Goal: Task Accomplishment & Management: Complete application form

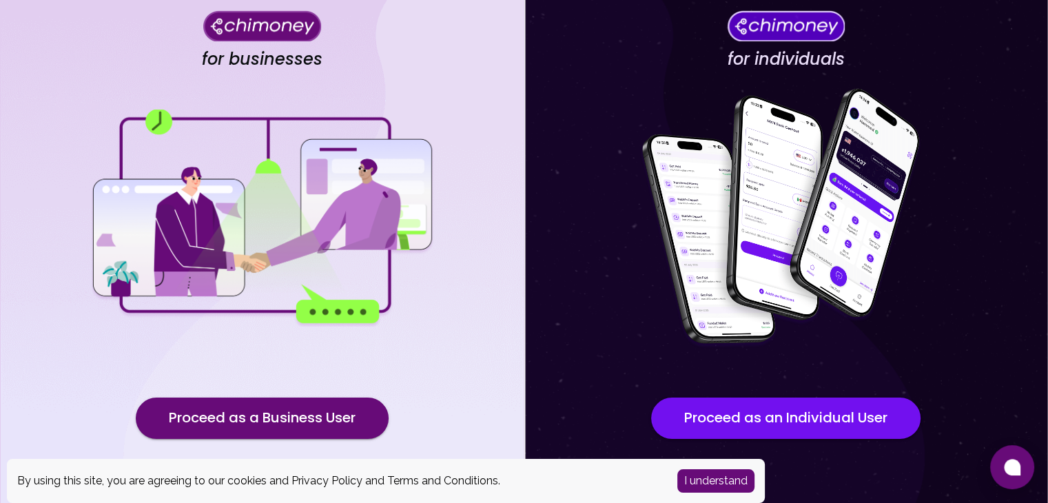
scroll to position [120, 0]
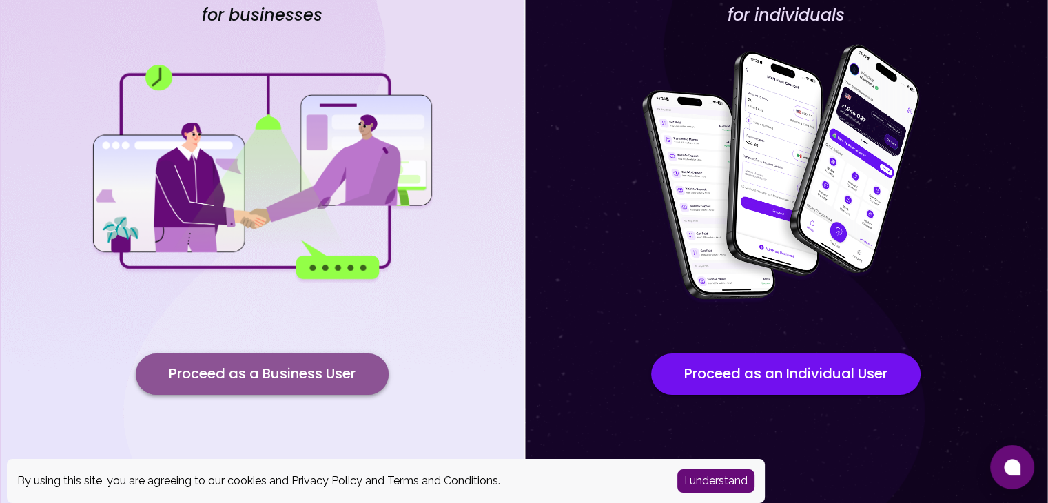
click at [334, 369] on button "Proceed as a Business User" at bounding box center [262, 374] width 253 height 41
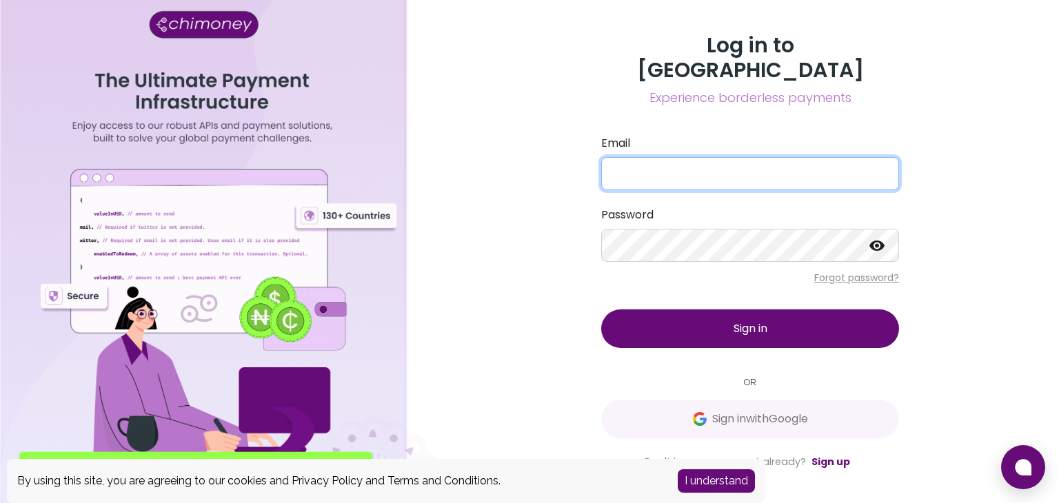
type input "[EMAIL_ADDRESS][DOMAIN_NAME]"
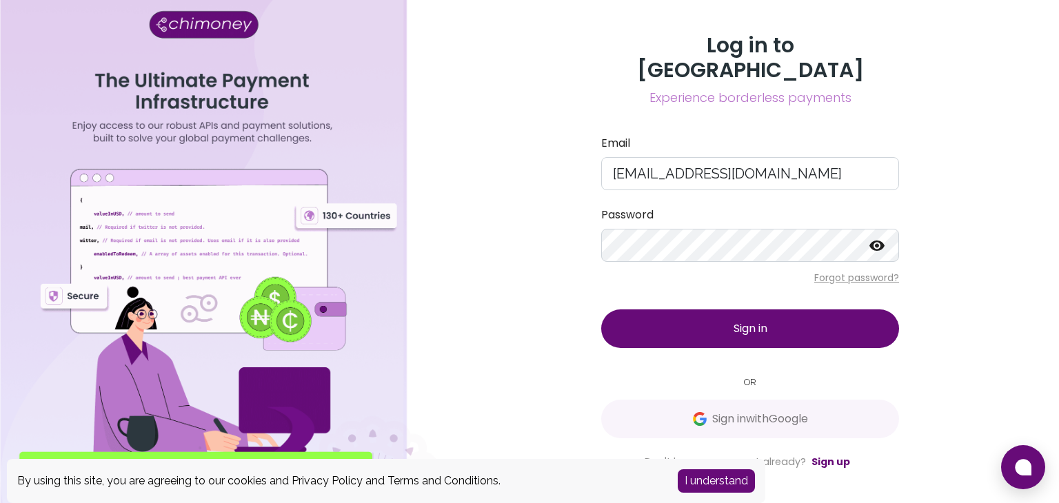
click at [860, 309] on button "Sign in" at bounding box center [750, 328] width 298 height 39
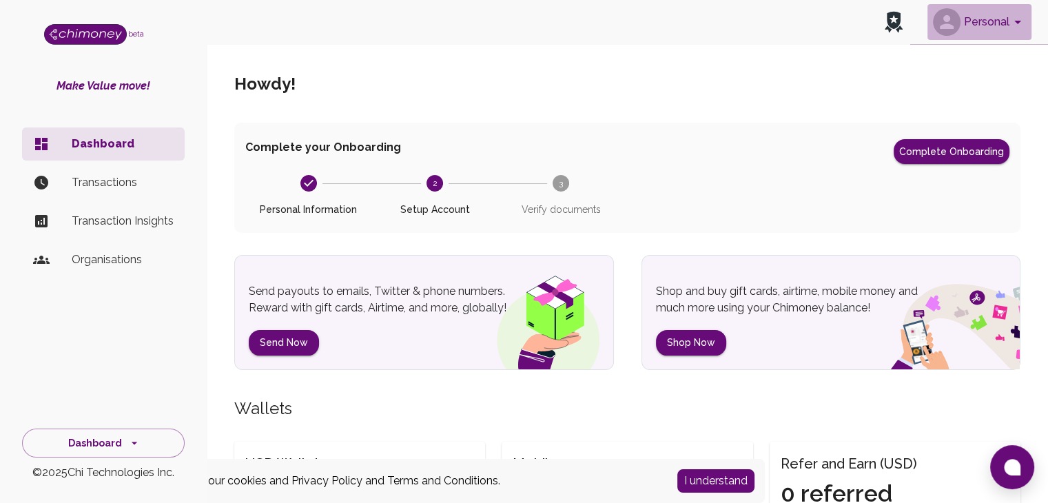
click at [1015, 16] on icon "account of current user" at bounding box center [1018, 22] width 17 height 17
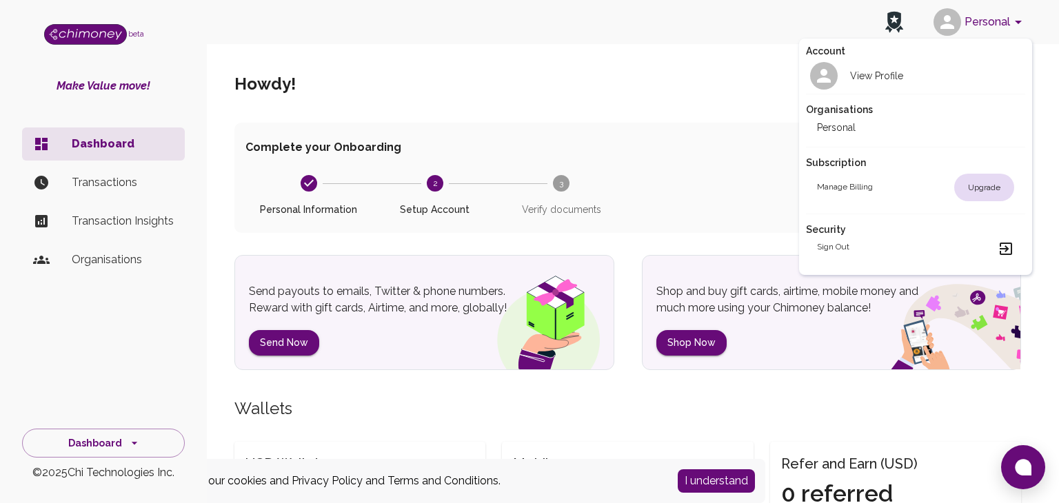
click at [737, 119] on div at bounding box center [529, 251] width 1059 height 503
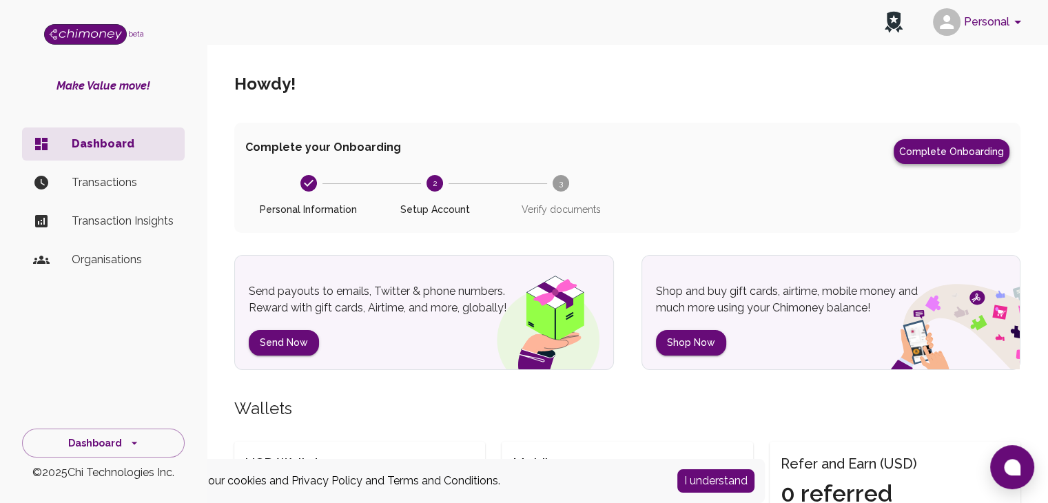
click at [928, 147] on button "Complete Onboarding" at bounding box center [952, 151] width 116 height 25
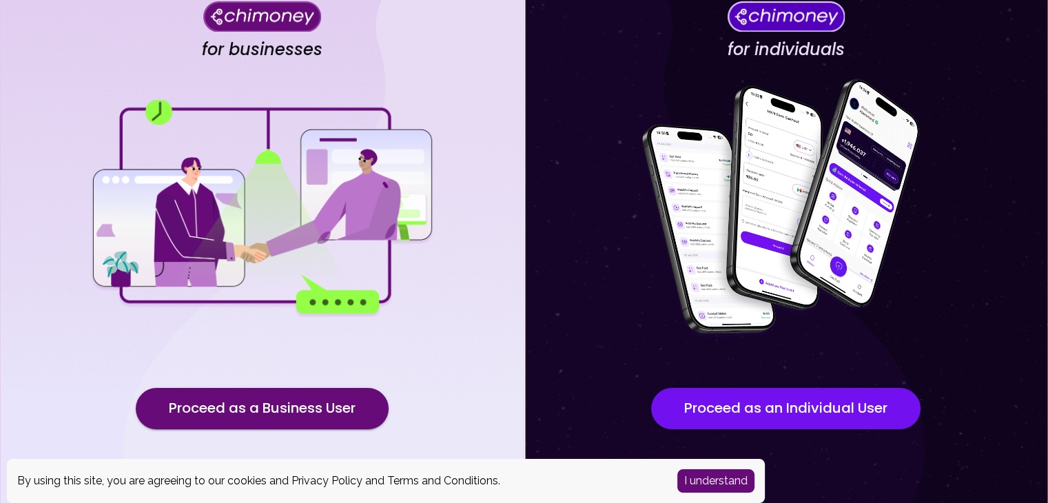
scroll to position [91, 0]
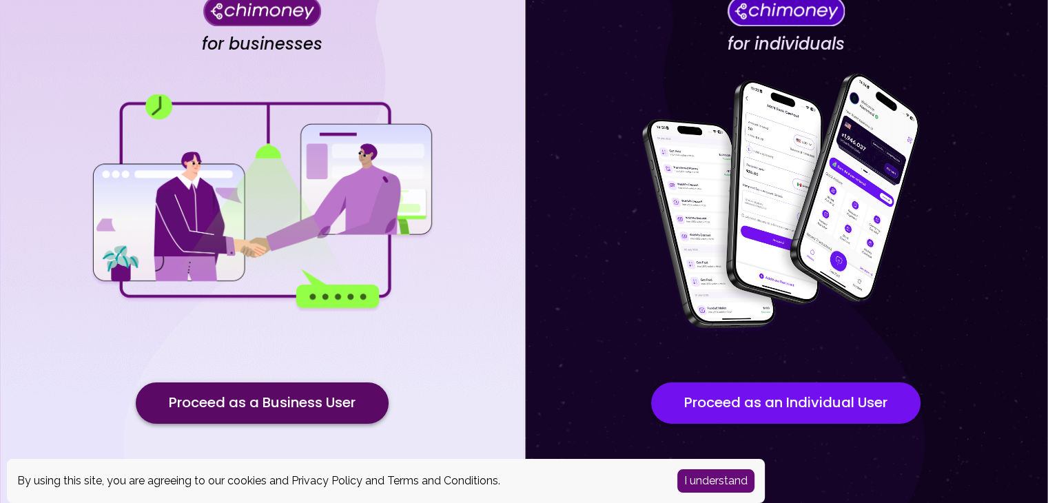
click at [202, 402] on button "Proceed as a Business User" at bounding box center [262, 402] width 253 height 41
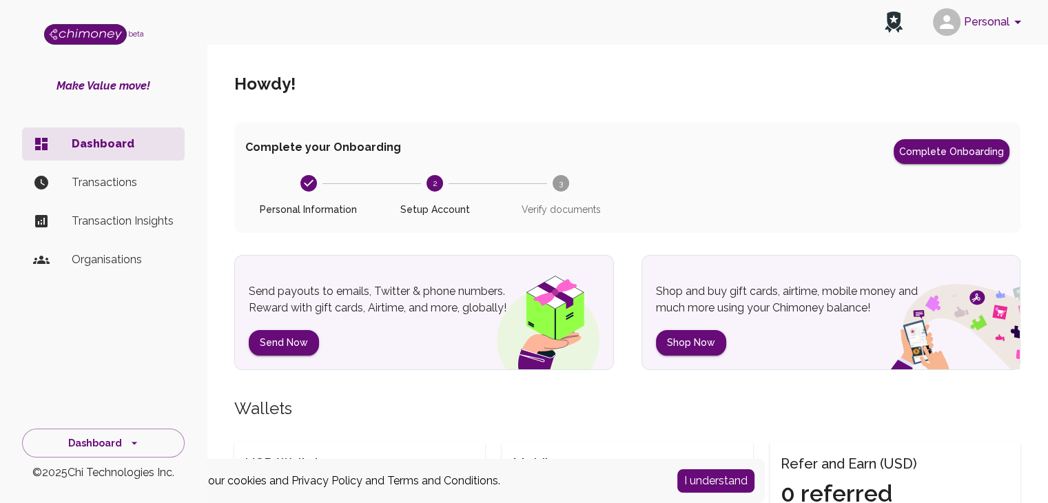
click at [1016, 21] on icon "account of current user" at bounding box center [1017, 22] width 7 height 3
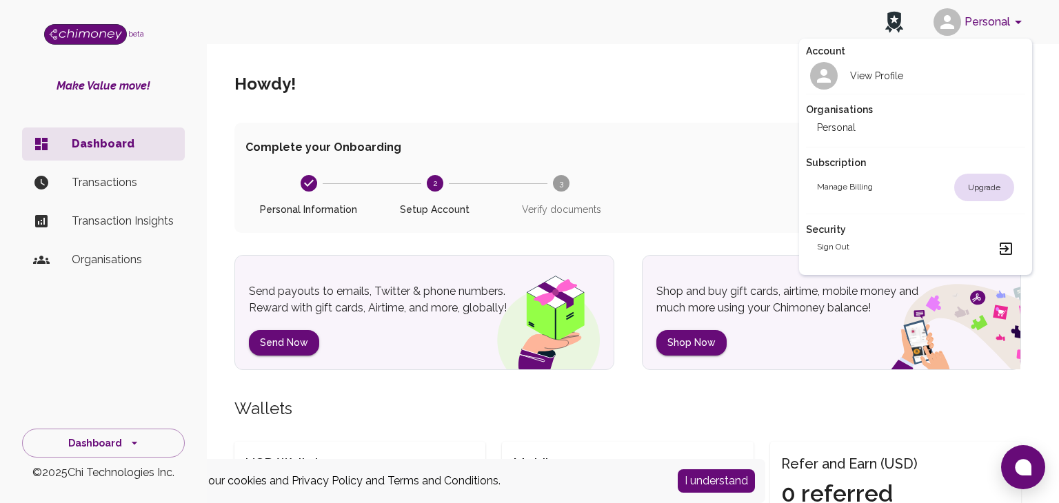
click at [827, 83] on icon at bounding box center [823, 75] width 21 height 21
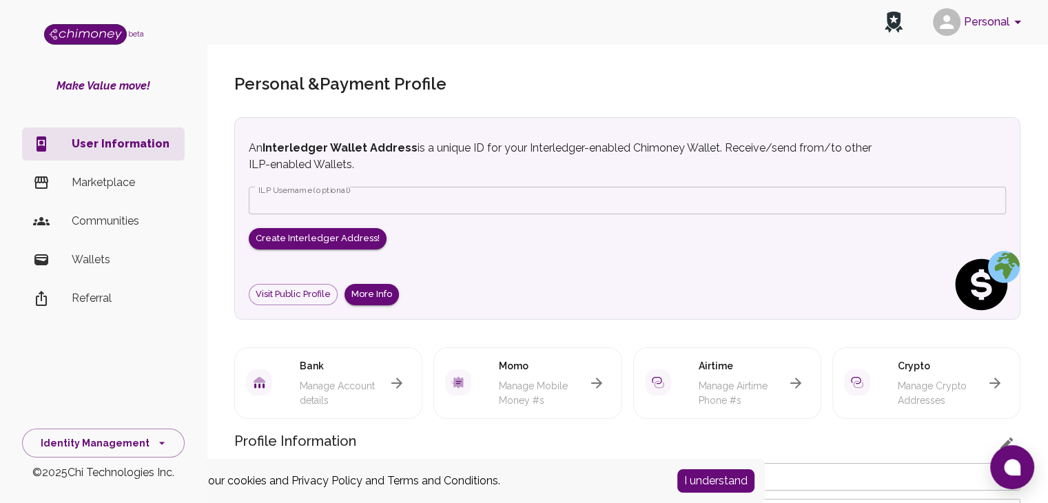
click at [92, 185] on p "Marketplace" at bounding box center [123, 182] width 102 height 17
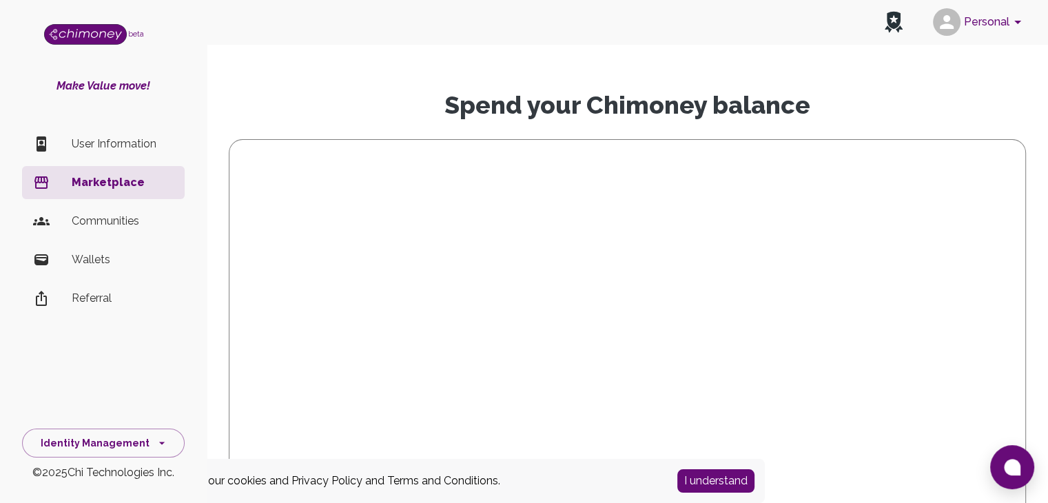
scroll to position [33, 0]
click at [65, 137] on div "side nav" at bounding box center [52, 144] width 39 height 17
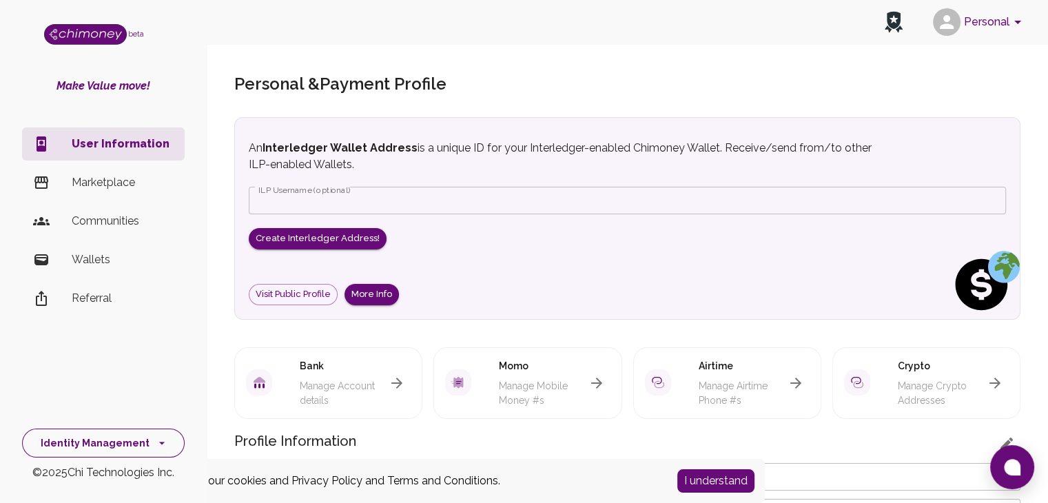
click at [157, 456] on button "Identity Management" at bounding box center [103, 444] width 163 height 30
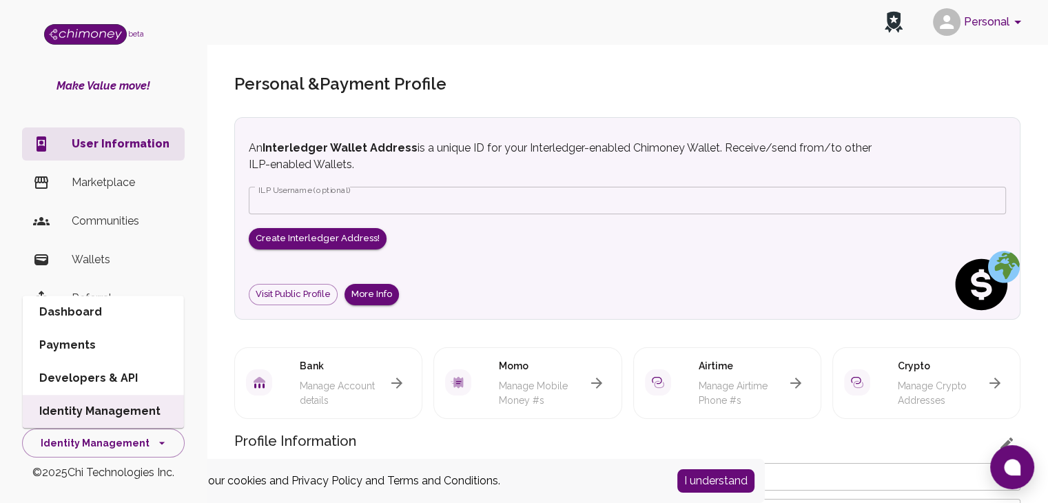
click at [852, 90] on h5 "Personal & Payment Profile" at bounding box center [627, 84] width 786 height 22
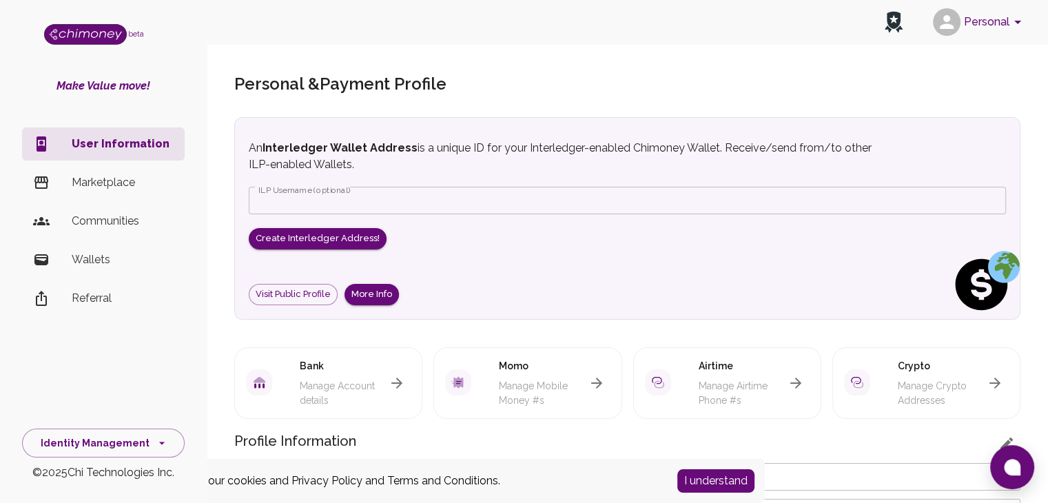
click at [94, 39] on img "side nav" at bounding box center [85, 34] width 83 height 21
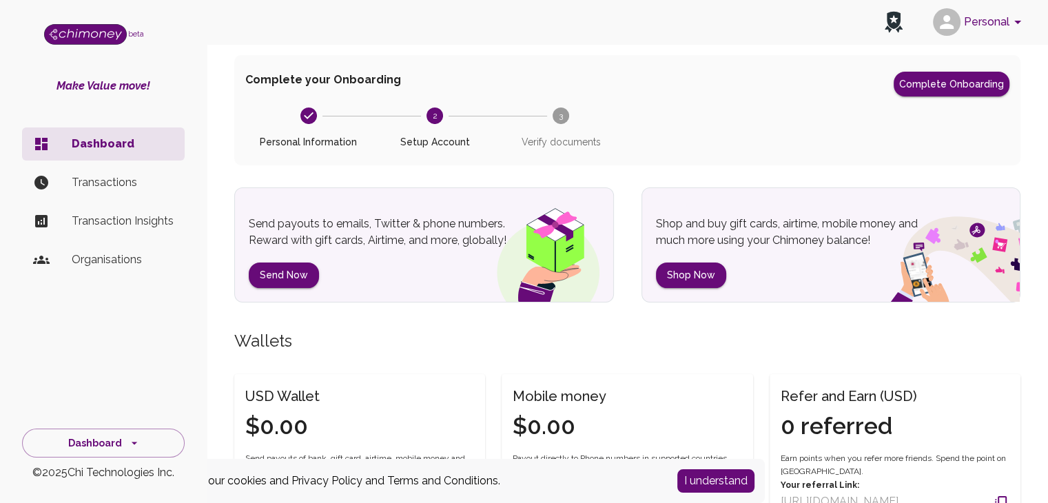
scroll to position [74, 0]
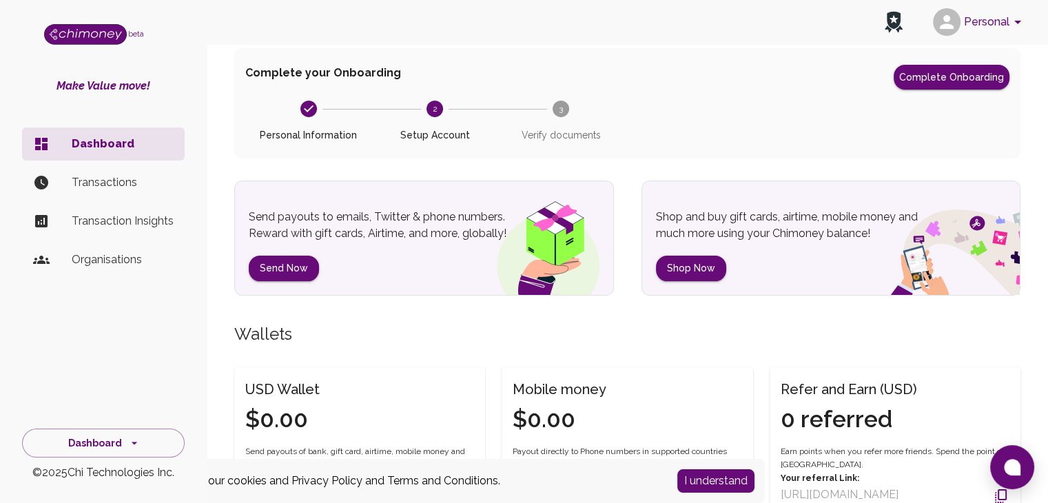
click at [558, 114] on circle at bounding box center [561, 109] width 17 height 17
click at [559, 108] on text "3" at bounding box center [561, 109] width 4 height 10
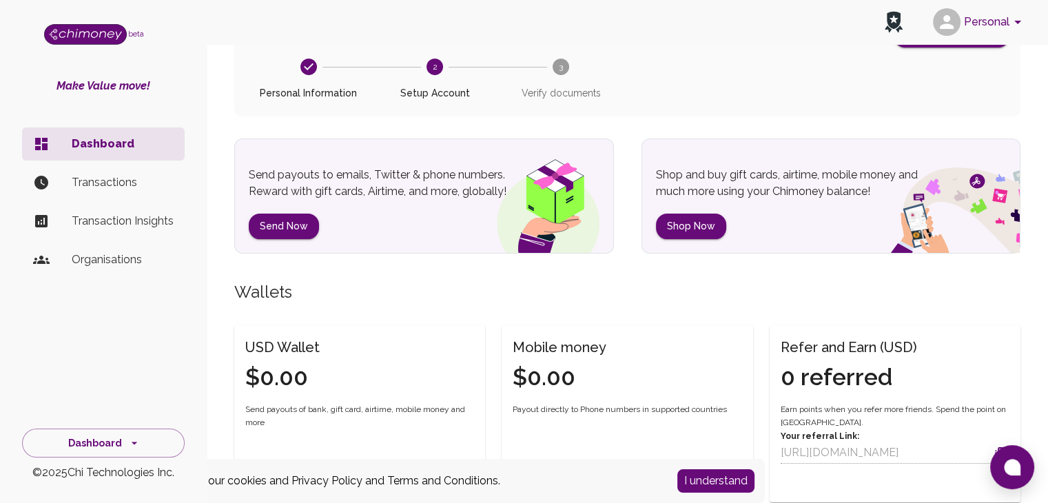
scroll to position [118, 0]
